Goal: Use online tool/utility

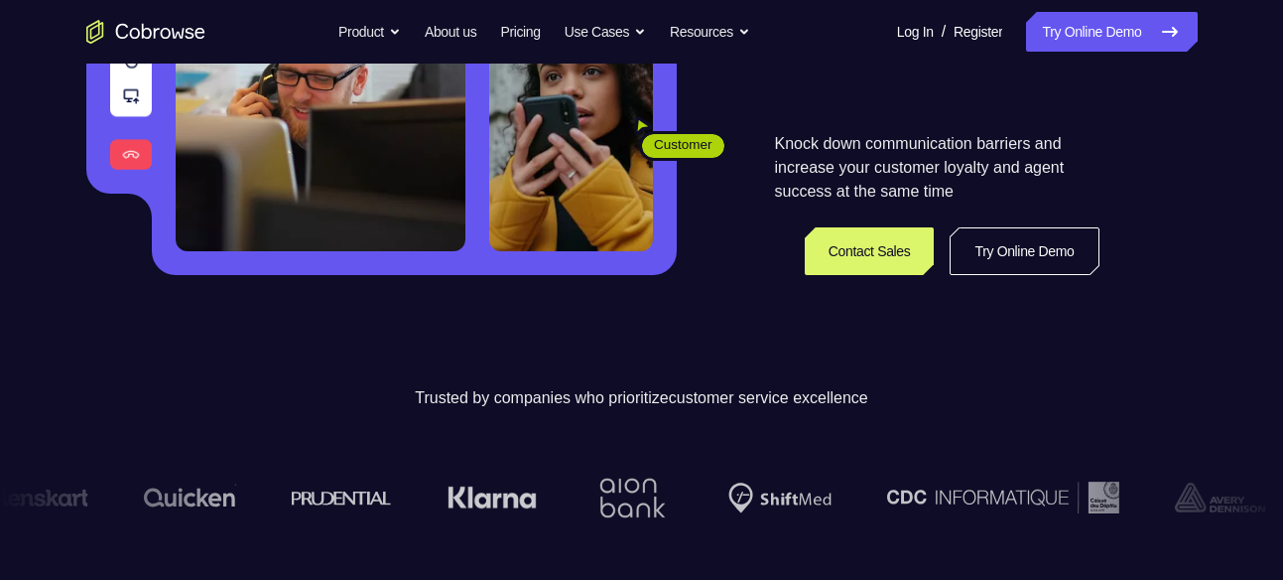
scroll to position [400, 0]
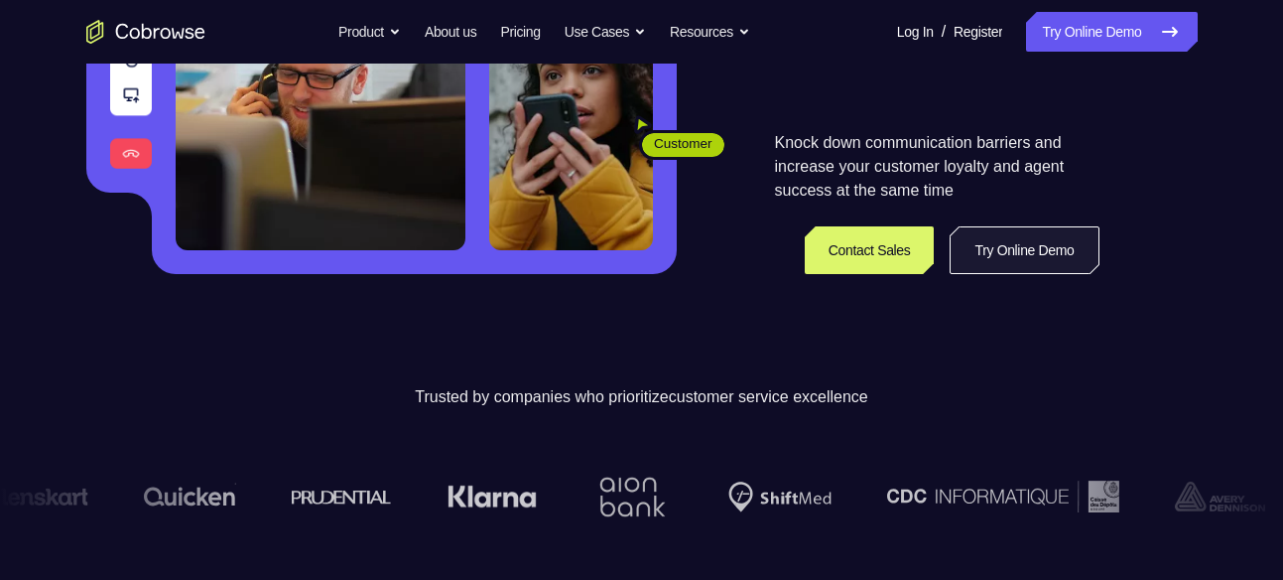
click at [969, 254] on link "Try Online Demo" at bounding box center [1024, 250] width 149 height 48
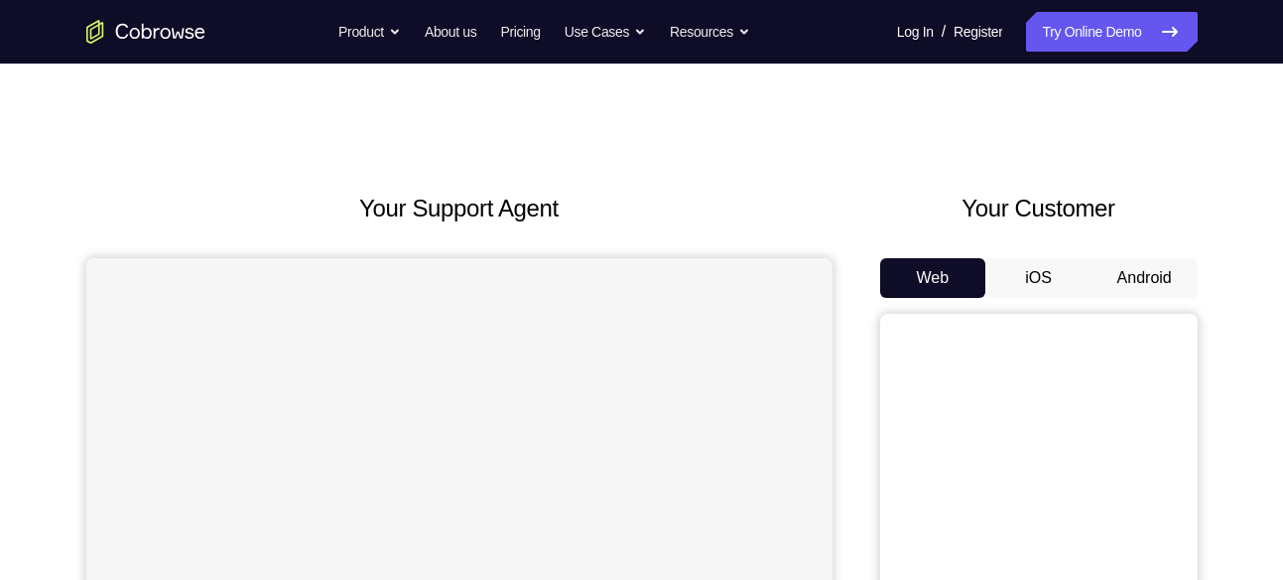
scroll to position [185, 0]
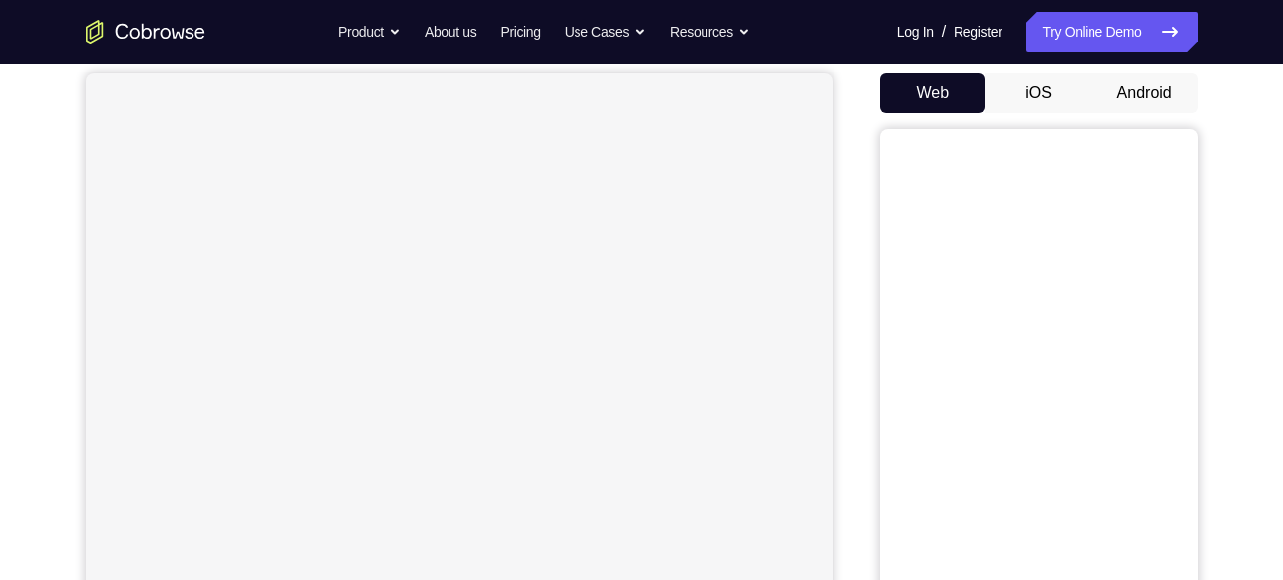
click at [1139, 93] on button "Android" at bounding box center [1145, 93] width 106 height 40
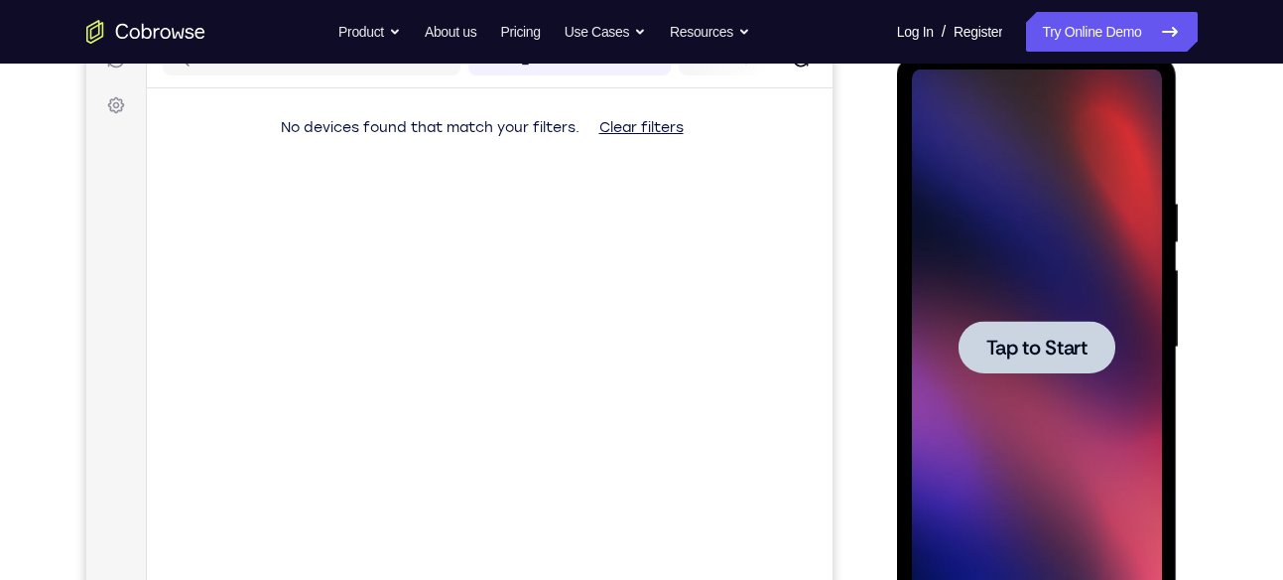
scroll to position [0, 0]
click at [1062, 317] on div at bounding box center [1037, 347] width 250 height 556
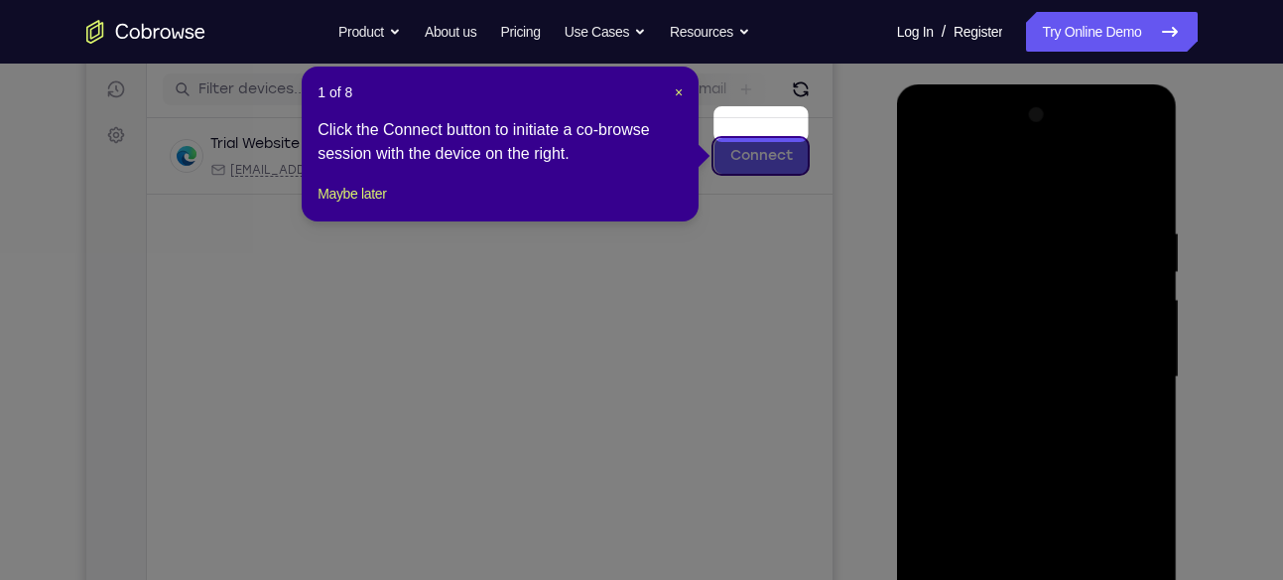
scroll to position [221, 0]
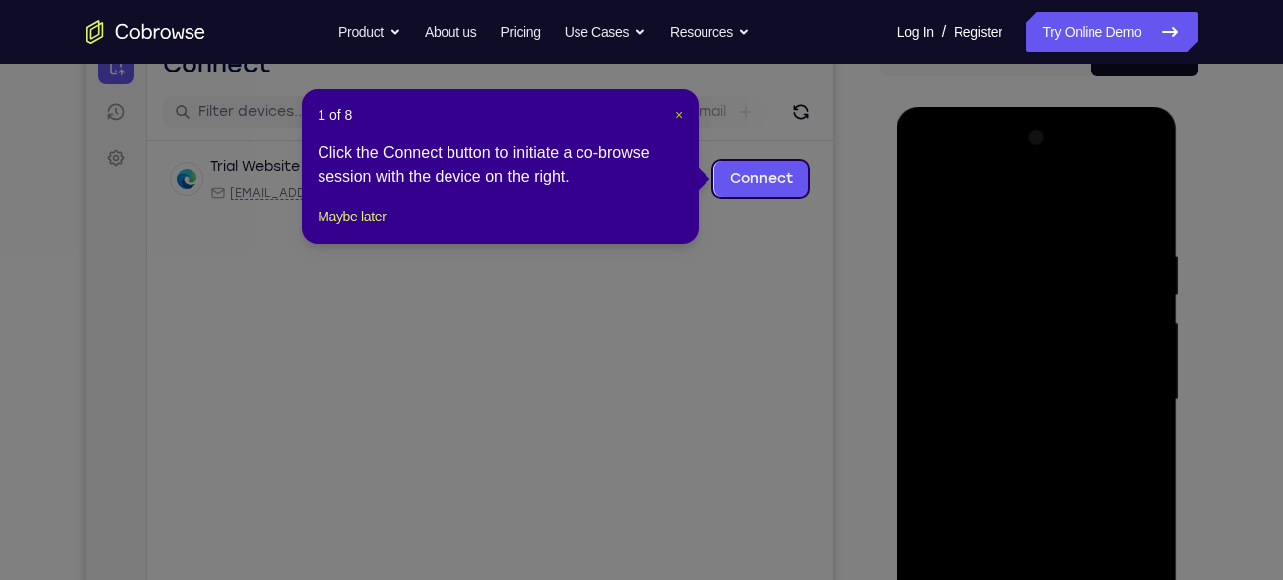
click at [676, 113] on span "×" at bounding box center [679, 115] width 8 height 16
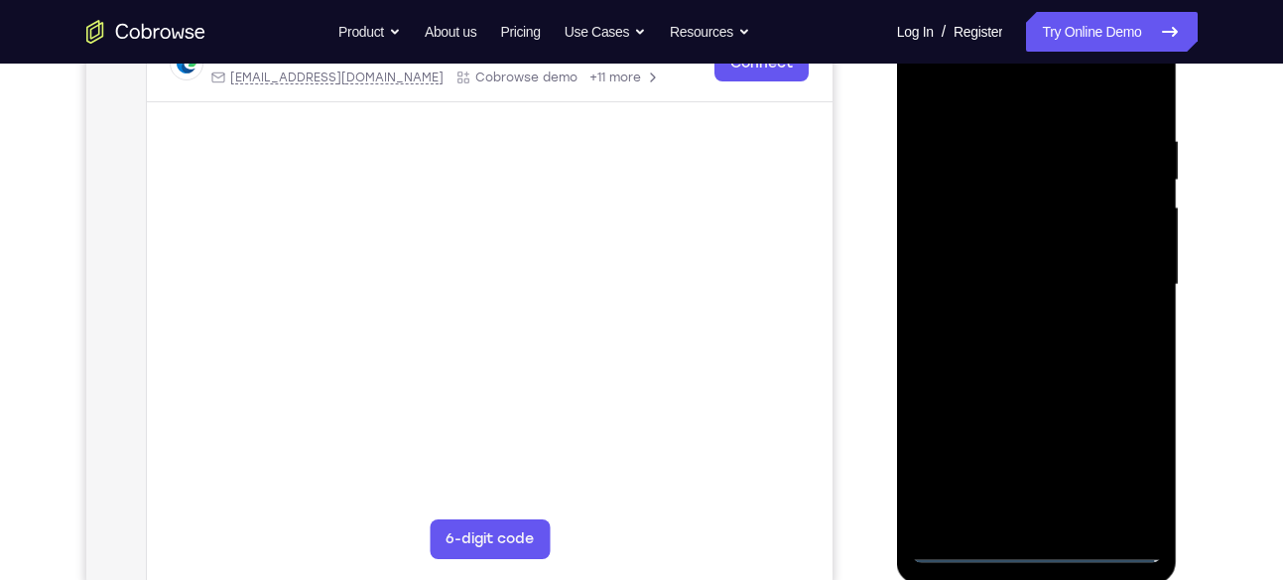
scroll to position [262, 0]
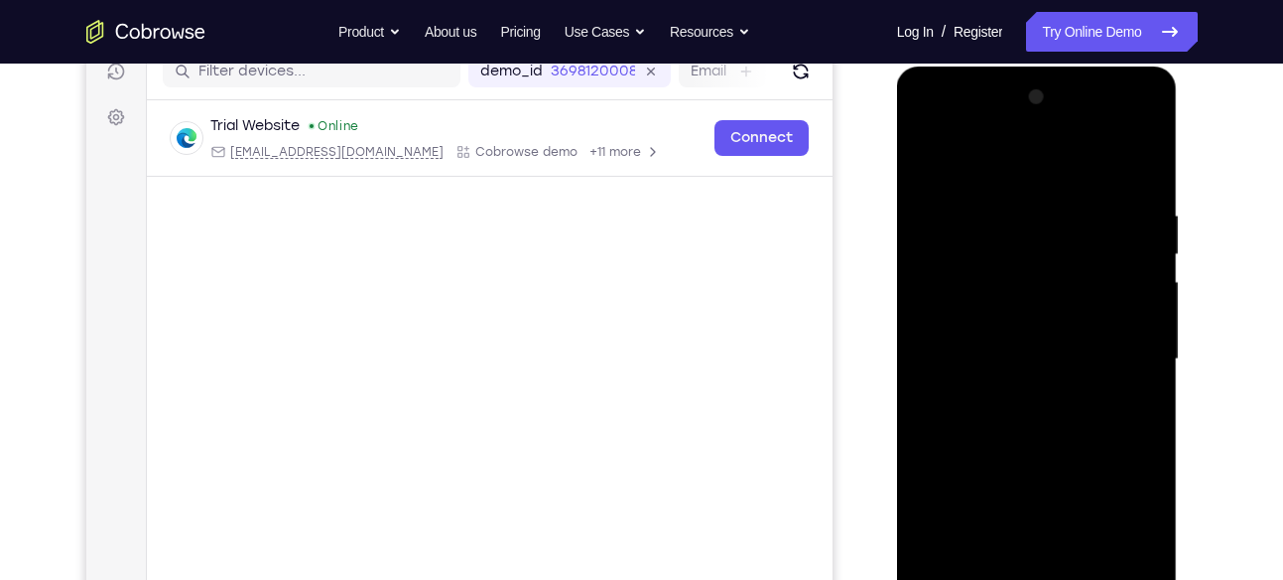
click at [1018, 133] on div at bounding box center [1037, 359] width 250 height 556
click at [982, 195] on div at bounding box center [1037, 359] width 250 height 556
click at [960, 284] on div at bounding box center [1037, 359] width 250 height 556
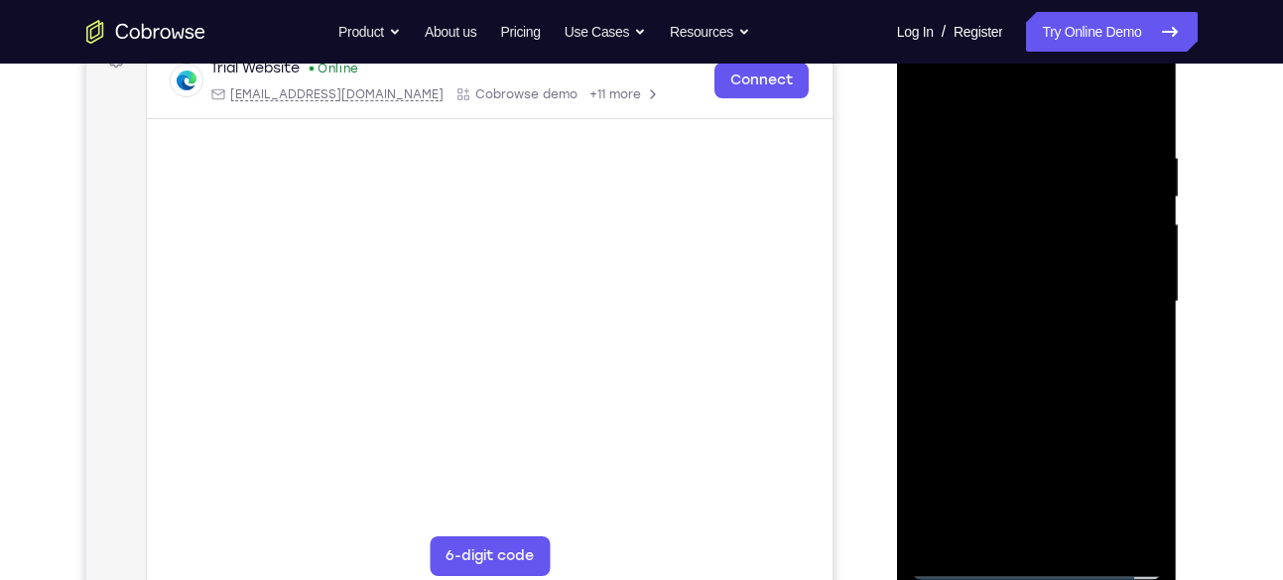
scroll to position [332, 0]
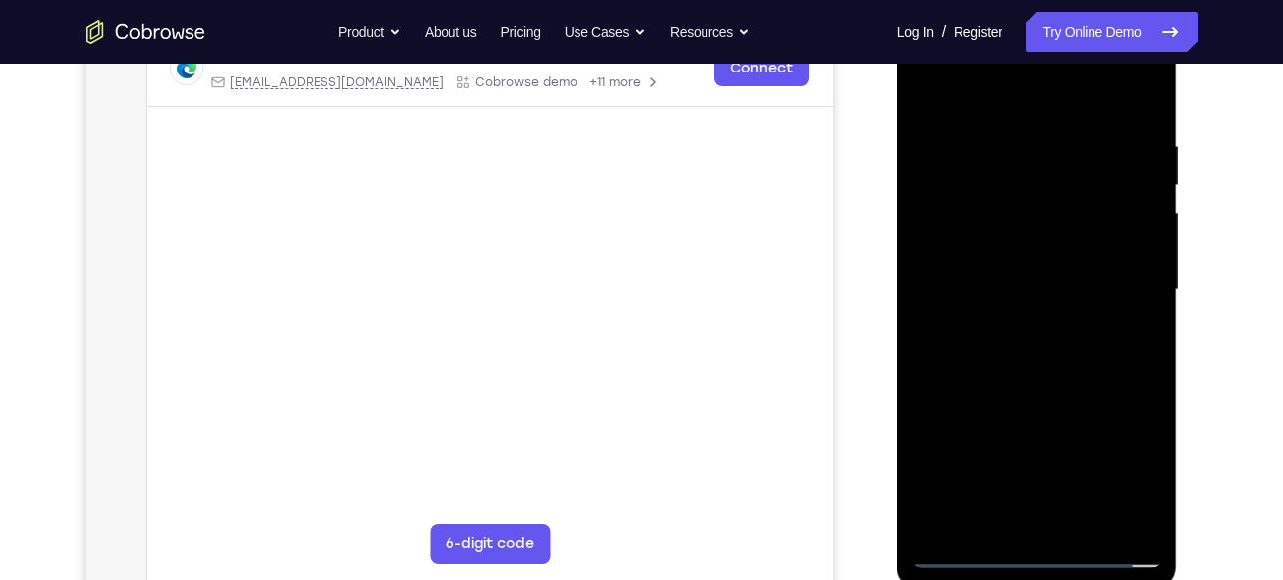
click at [1015, 326] on div at bounding box center [1037, 290] width 250 height 556
click at [998, 276] on div at bounding box center [1037, 290] width 250 height 556
click at [977, 258] on div at bounding box center [1037, 290] width 250 height 556
click at [997, 282] on div at bounding box center [1037, 290] width 250 height 556
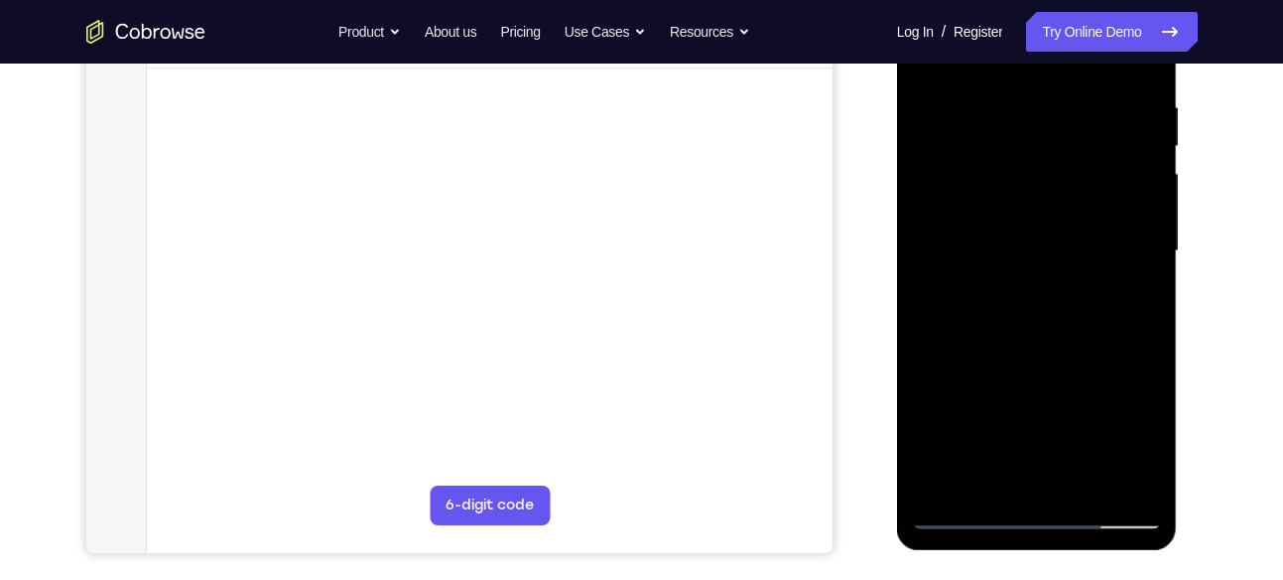
scroll to position [362, 0]
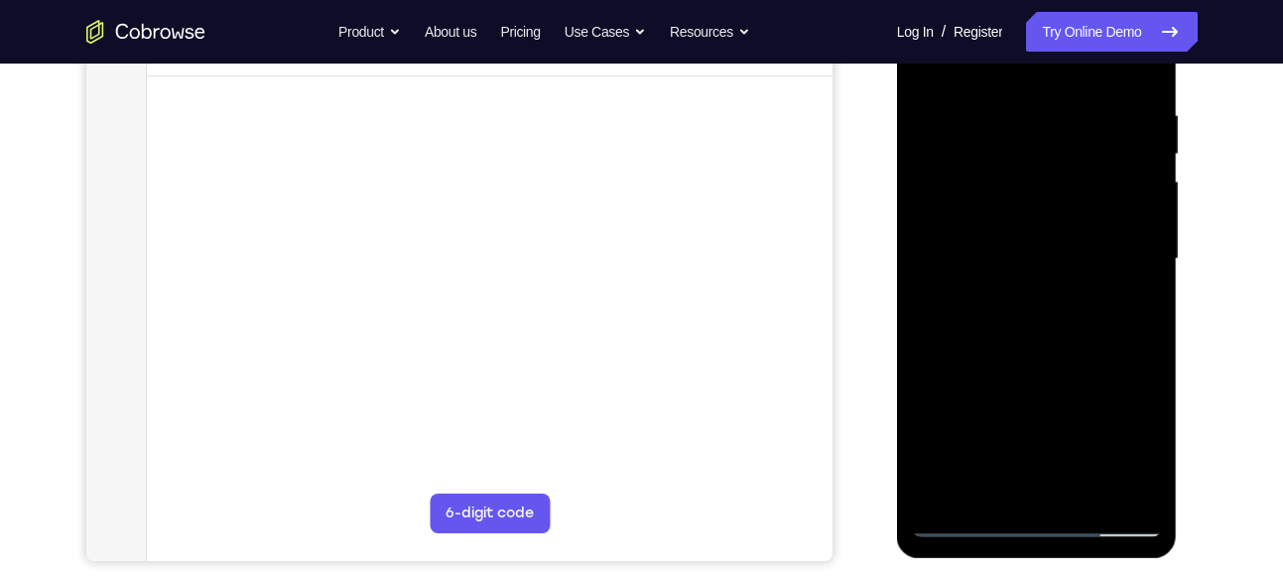
click at [1078, 296] on div at bounding box center [1037, 259] width 250 height 556
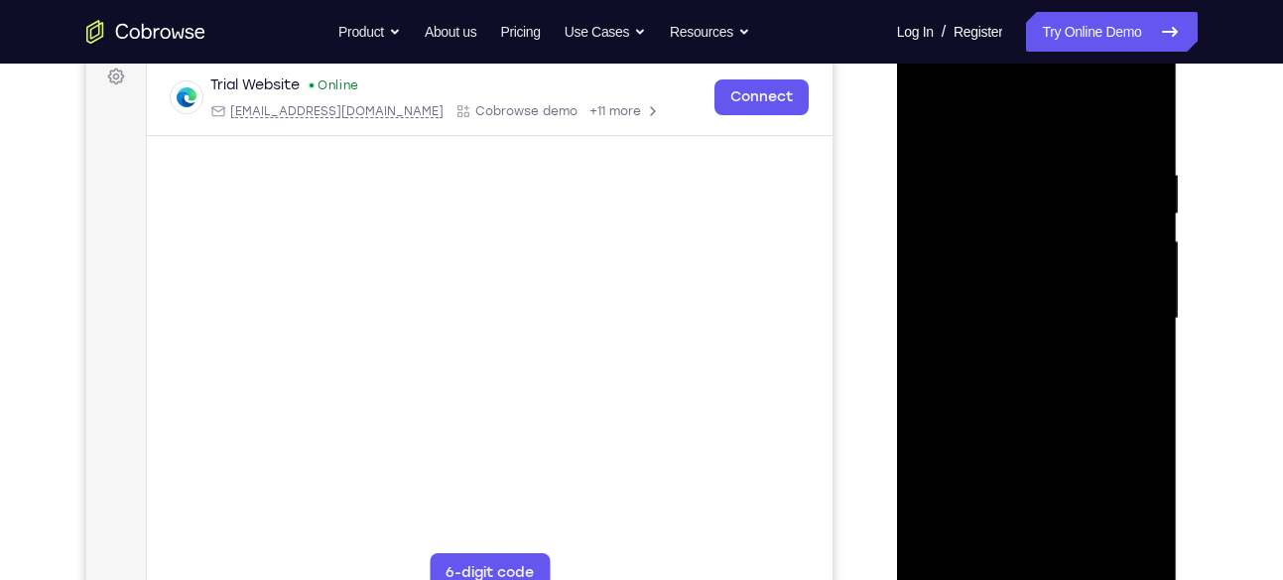
scroll to position [302, 0]
click at [1115, 122] on div at bounding box center [1037, 320] width 250 height 556
click at [1146, 118] on div at bounding box center [1037, 320] width 250 height 556
click at [997, 226] on div at bounding box center [1037, 320] width 250 height 556
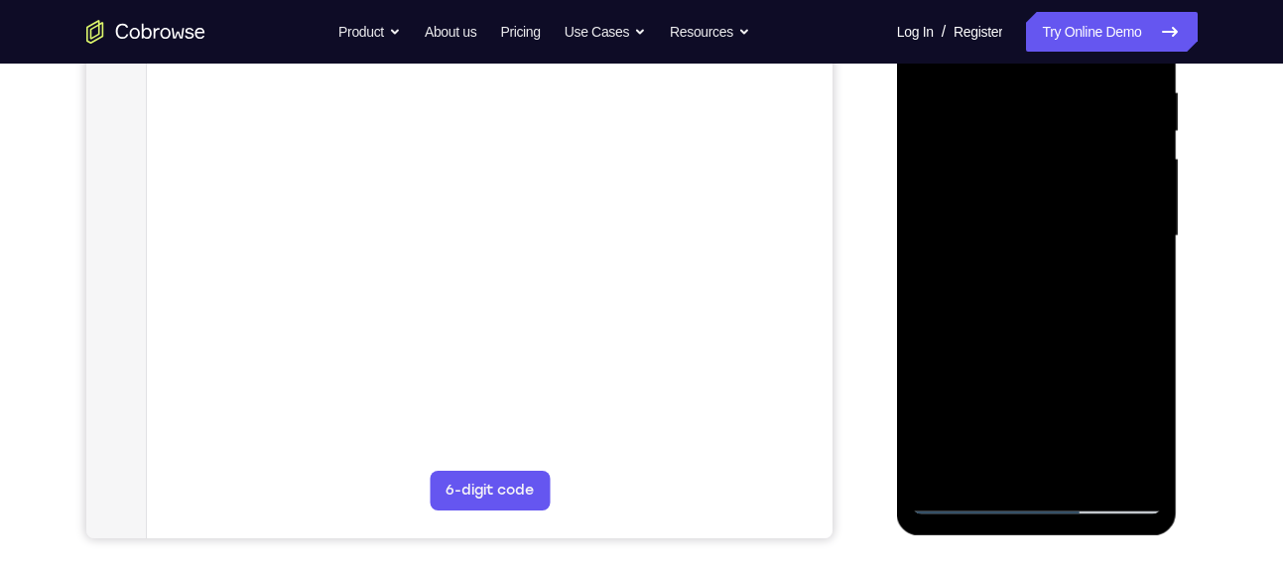
scroll to position [440, 0]
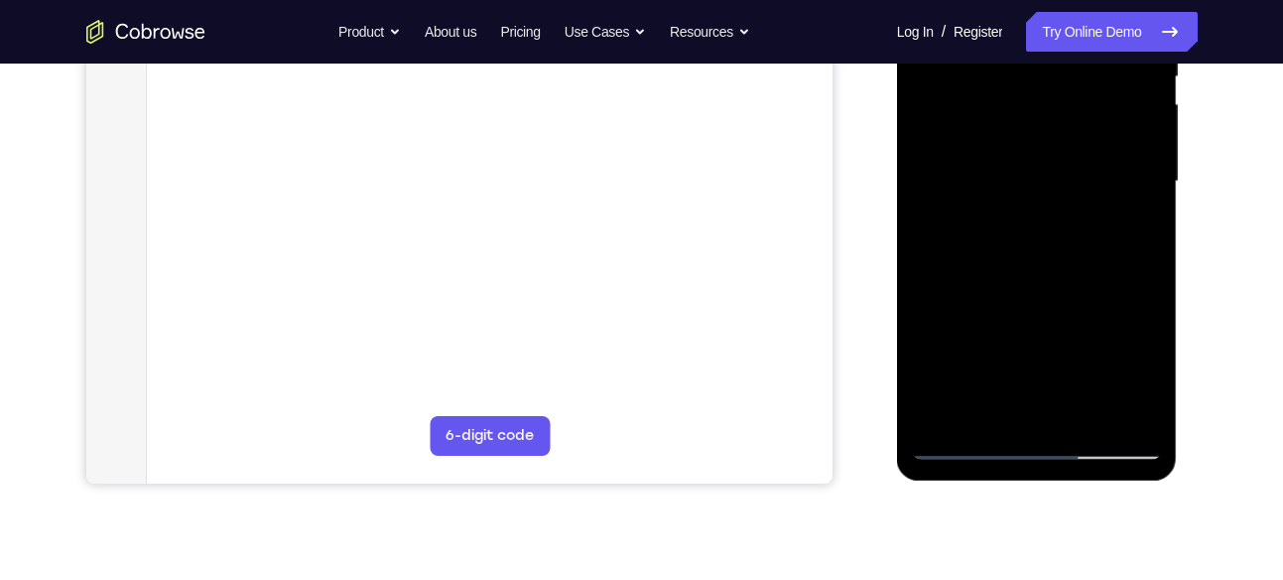
click at [986, 416] on div at bounding box center [1037, 182] width 250 height 556
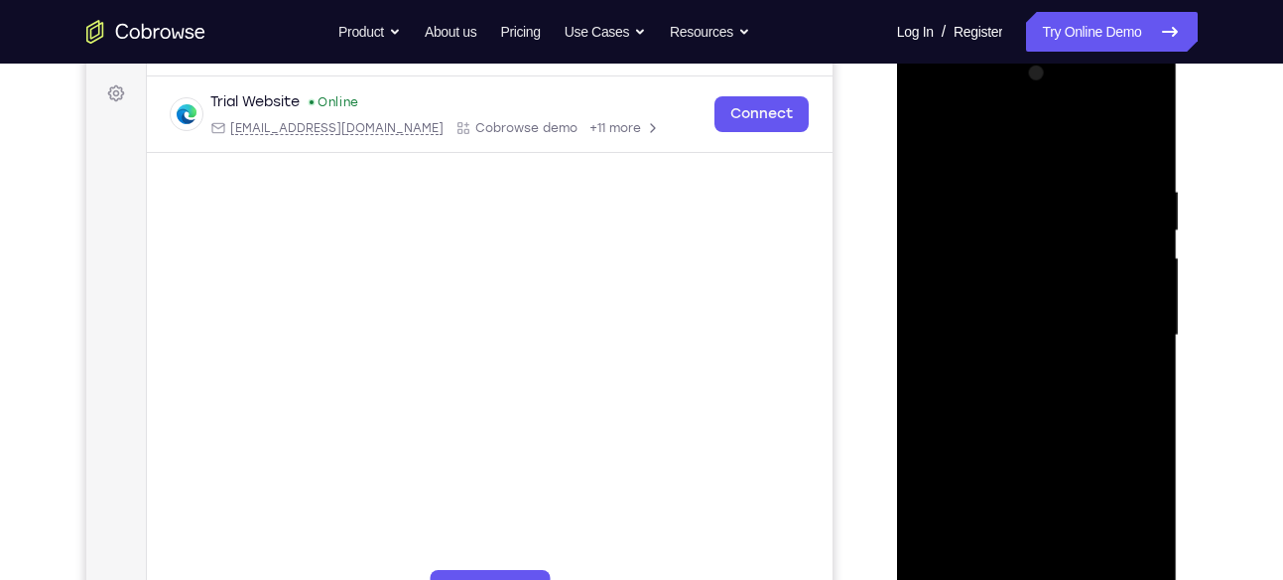
scroll to position [285, 0]
click at [964, 135] on div at bounding box center [1037, 337] width 250 height 556
click at [1074, 195] on div at bounding box center [1037, 337] width 250 height 556
click at [939, 188] on div at bounding box center [1037, 337] width 250 height 556
click at [929, 139] on div at bounding box center [1037, 337] width 250 height 556
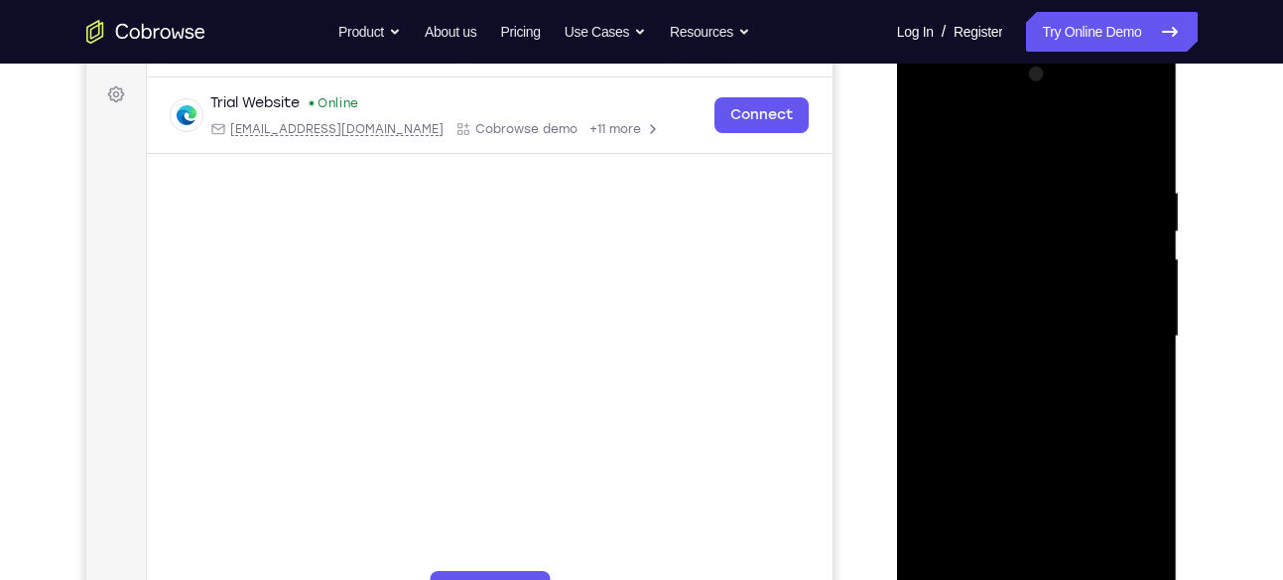
click at [963, 262] on div at bounding box center [1037, 337] width 250 height 556
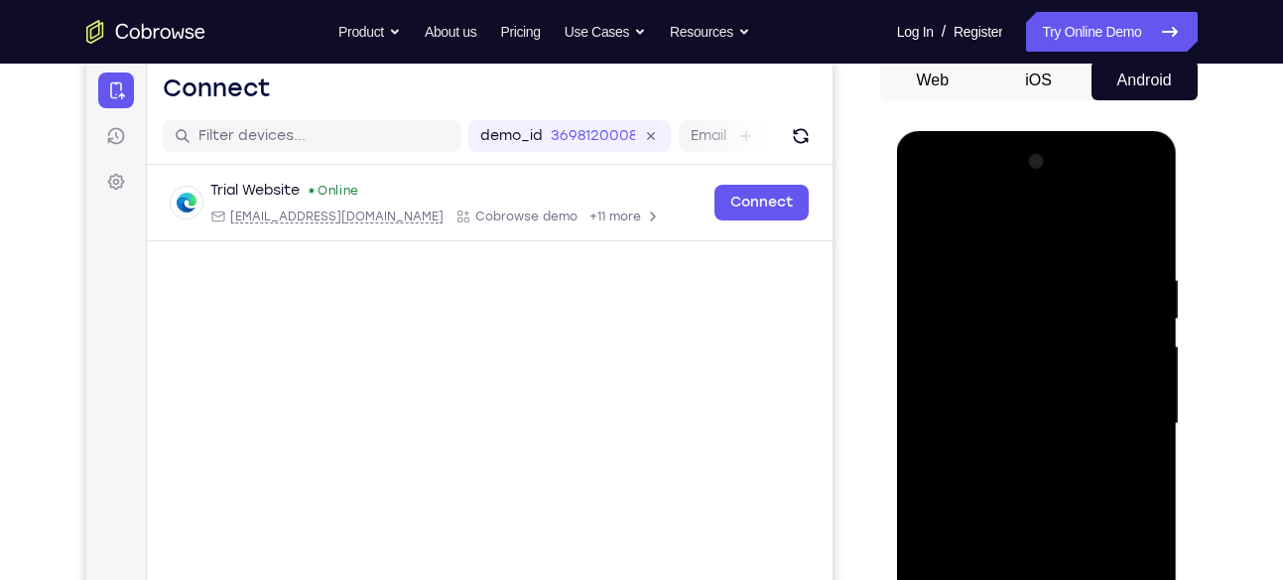
scroll to position [199, 0]
